Goal: Task Accomplishment & Management: Manage account settings

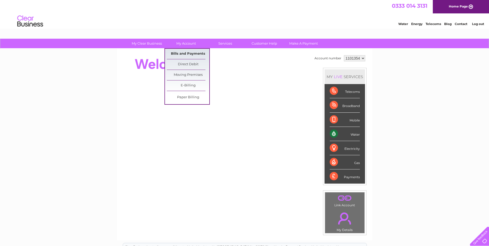
click at [194, 50] on link "Bills and Payments" at bounding box center [188, 54] width 43 height 10
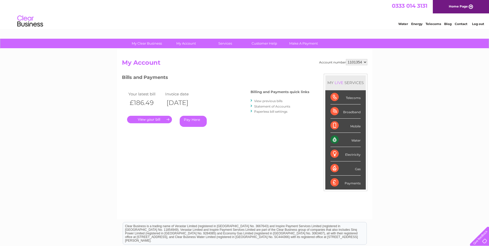
click at [166, 121] on link "." at bounding box center [149, 119] width 45 height 7
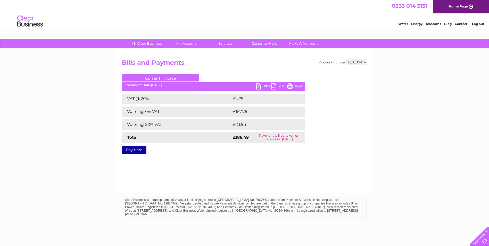
click at [261, 84] on link "PDF" at bounding box center [263, 86] width 15 height 7
